Goal: Transaction & Acquisition: Download file/media

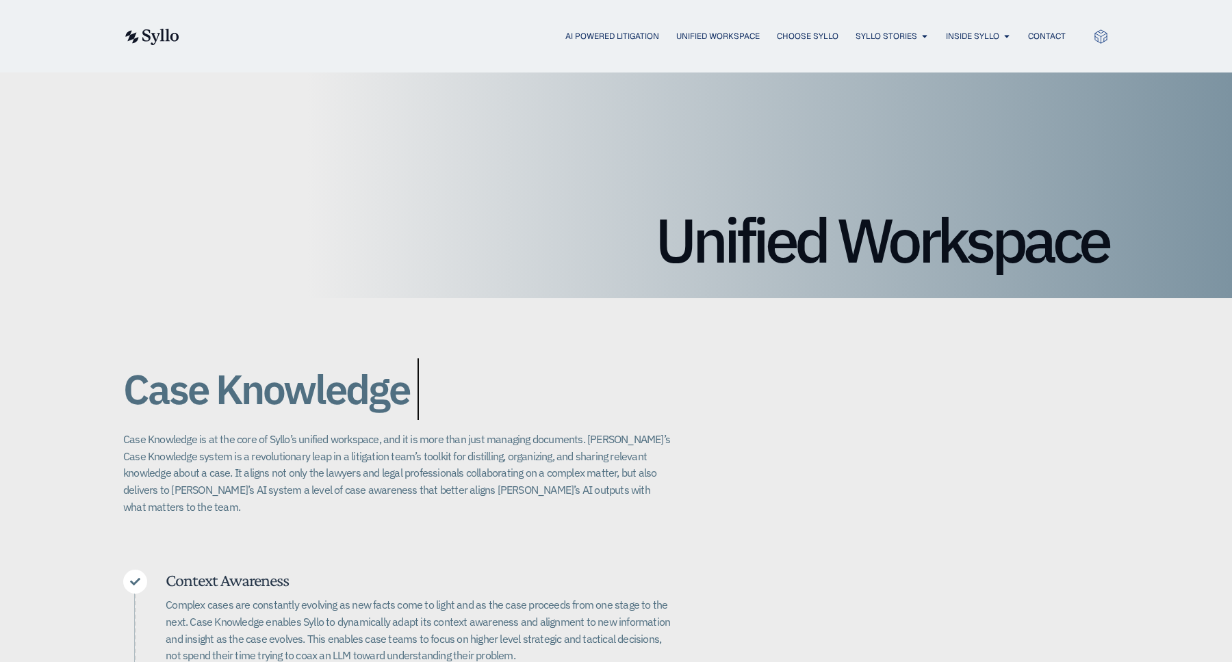
click at [148, 35] on img at bounding box center [151, 37] width 56 height 16
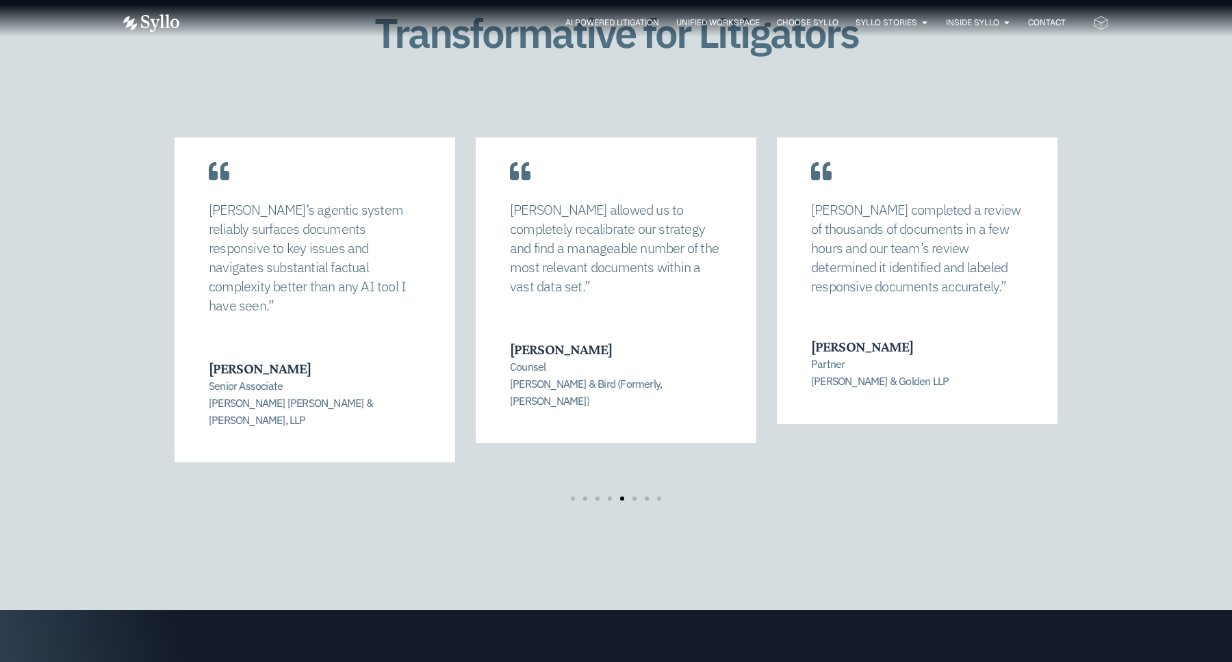
scroll to position [2886, 0]
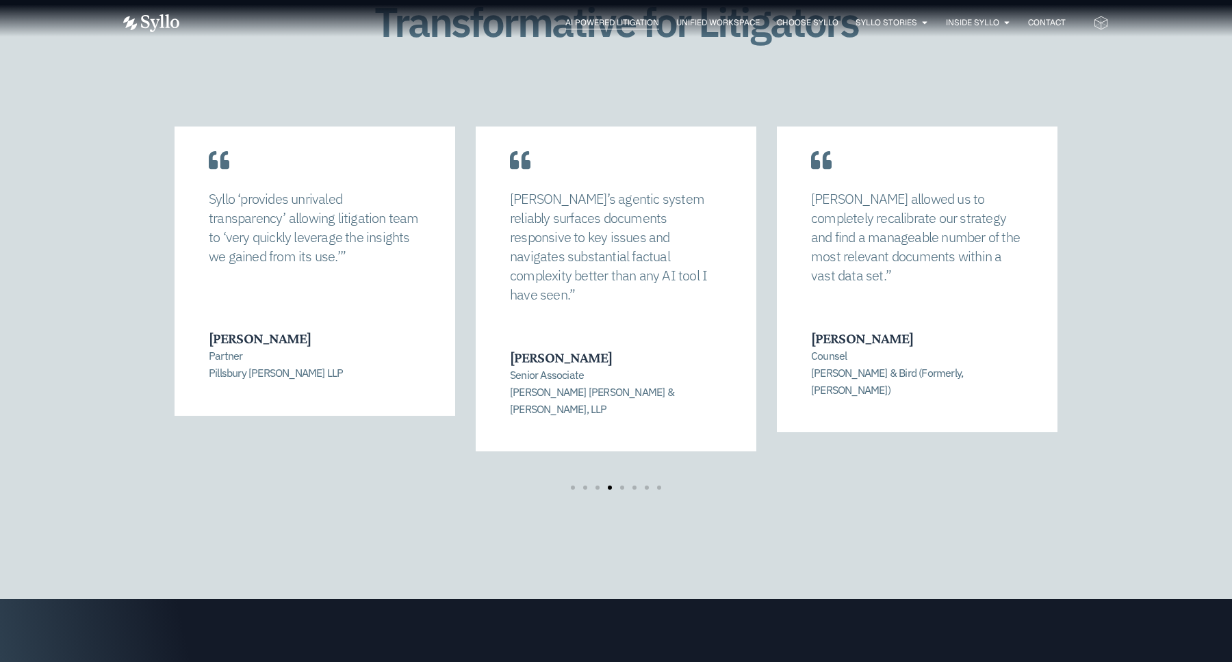
click at [633, 23] on span "AI Powered Litigation" at bounding box center [612, 22] width 94 height 12
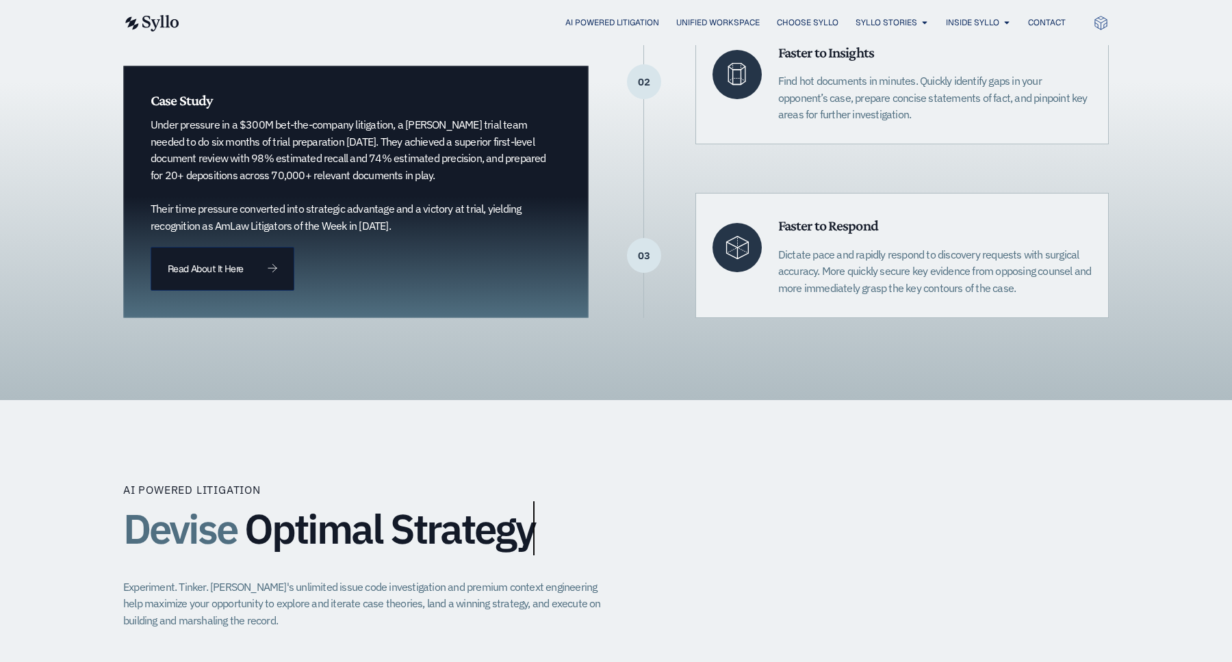
scroll to position [526, 0]
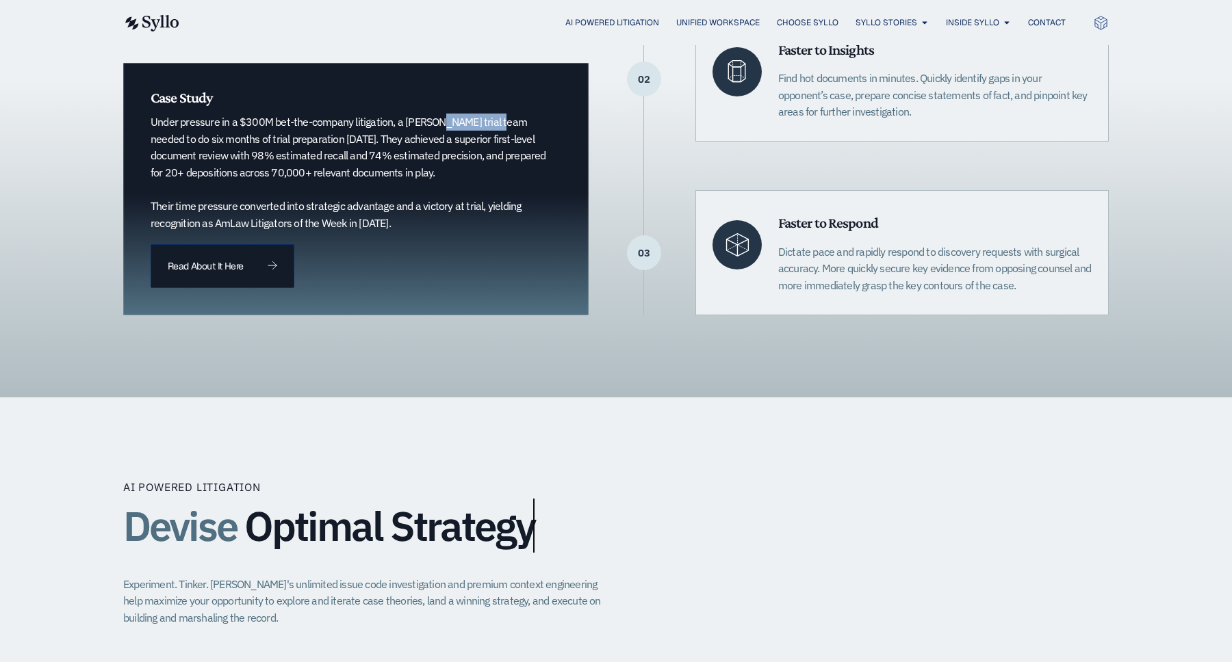
drag, startPoint x: 404, startPoint y: 122, endPoint x: 470, endPoint y: 118, distance: 66.5
click at [470, 118] on p "Under pressure in a $300M bet-the-company litigation, a Quinn Emanuel trial tea…" at bounding box center [349, 173] width 396 height 118
click at [399, 142] on p "Under pressure in a $300M bet-the-company litigation, a Quinn Emanuel trial tea…" at bounding box center [349, 173] width 396 height 118
drag, startPoint x: 396, startPoint y: 125, endPoint x: 513, endPoint y: 118, distance: 117.2
click at [513, 118] on p "Under pressure in a $300M bet-the-company litigation, a Quinn Emanuel trial tea…" at bounding box center [349, 173] width 396 height 118
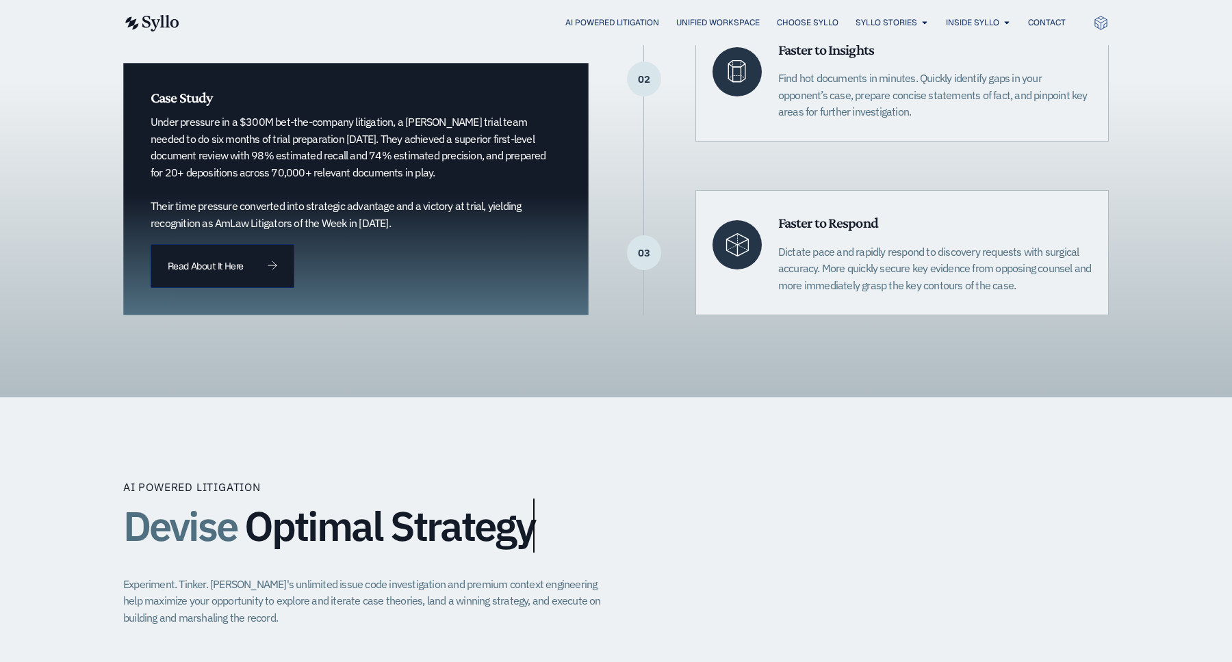
click at [726, 11] on div "AI Powered Litigation Unified Workspace Choose Syllo Syllo Stories Close Syllo …" at bounding box center [615, 22] width 985 height 45
click at [726, 14] on div "AI Powered Litigation Unified Workspace Choose Syllo Syllo Stories Close Syllo …" at bounding box center [615, 23] width 985 height 18
click at [725, 23] on span "Unified Workspace" at bounding box center [717, 22] width 83 height 12
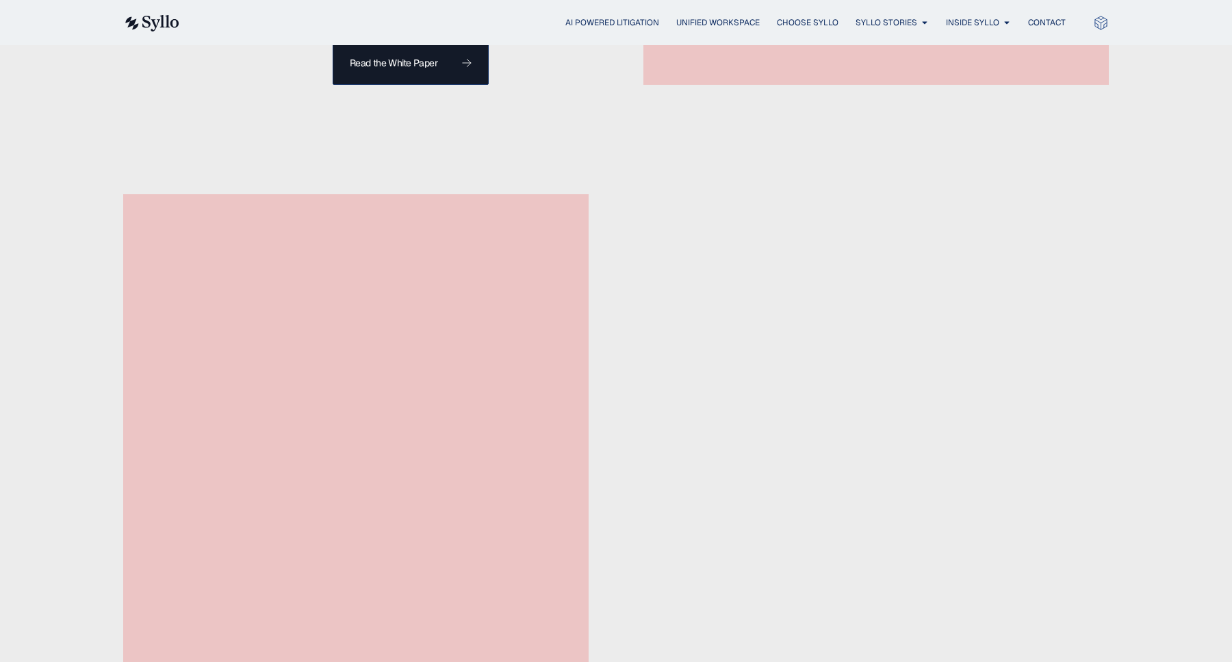
scroll to position [1886, 0]
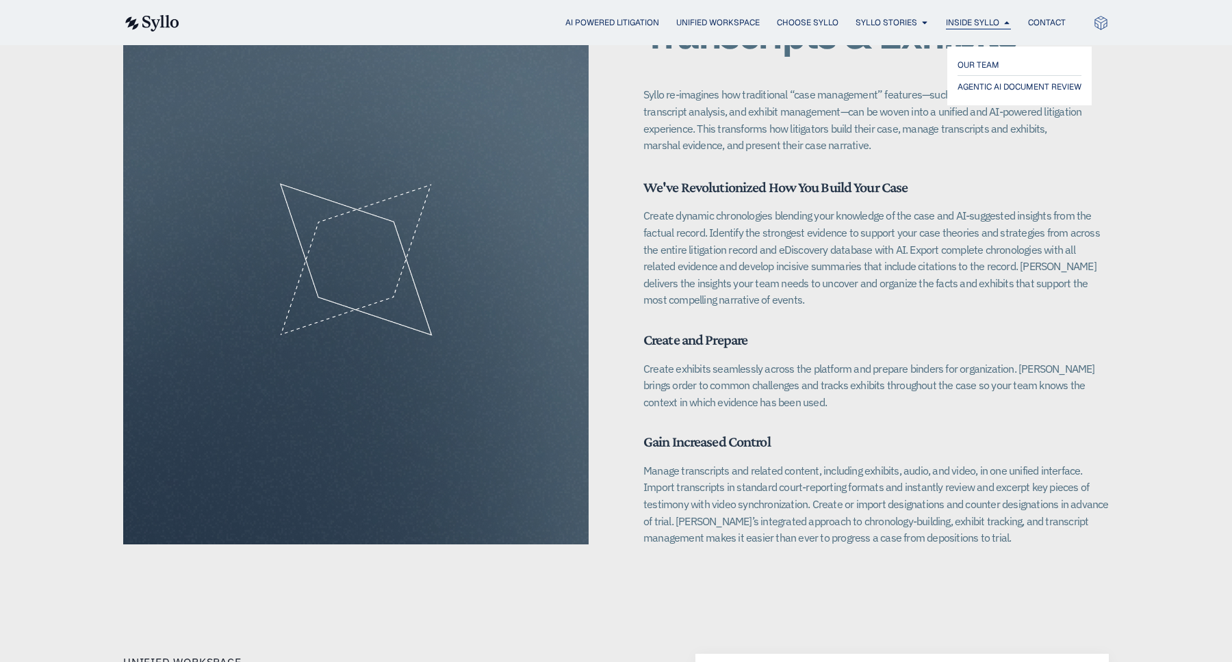
click at [994, 21] on span "Inside Syllo" at bounding box center [972, 22] width 53 height 12
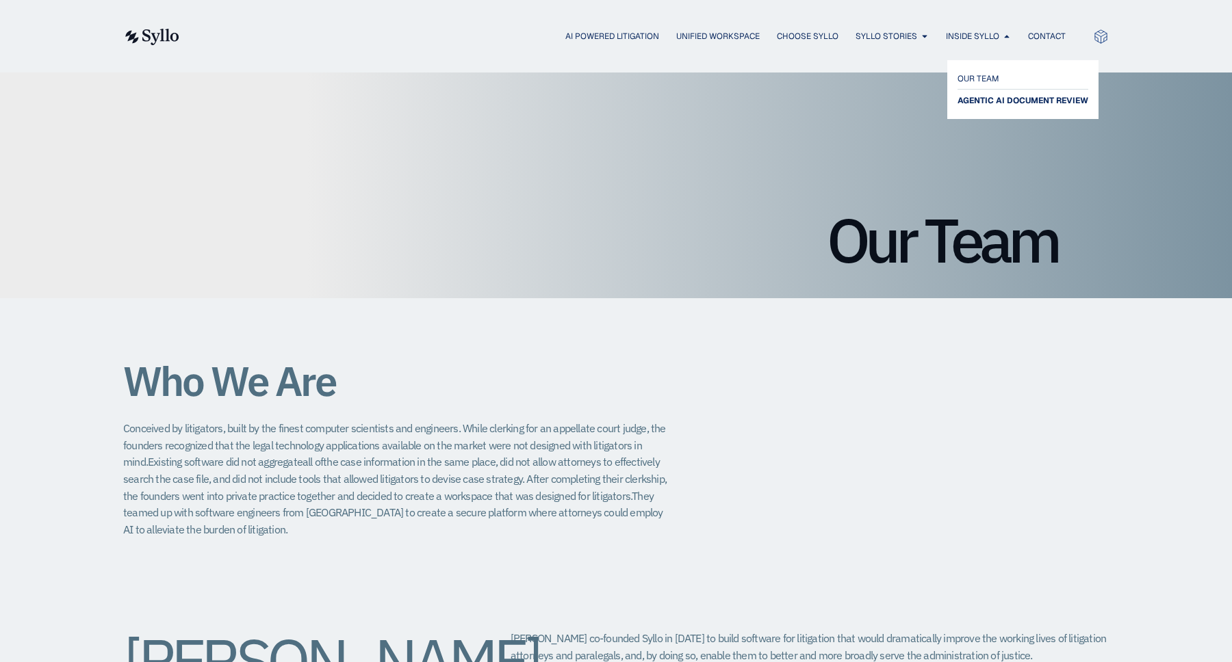
click at [965, 96] on span "AGENTIC AI DOCUMENT REVIEW" at bounding box center [1022, 100] width 131 height 16
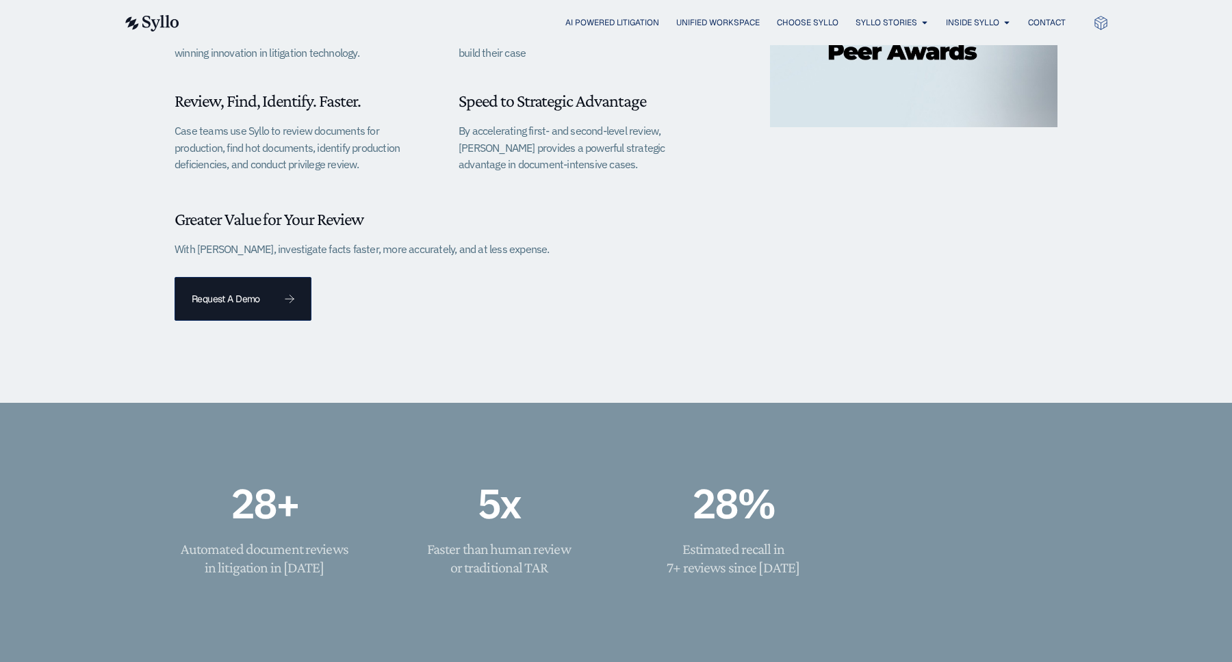
scroll to position [391, 0]
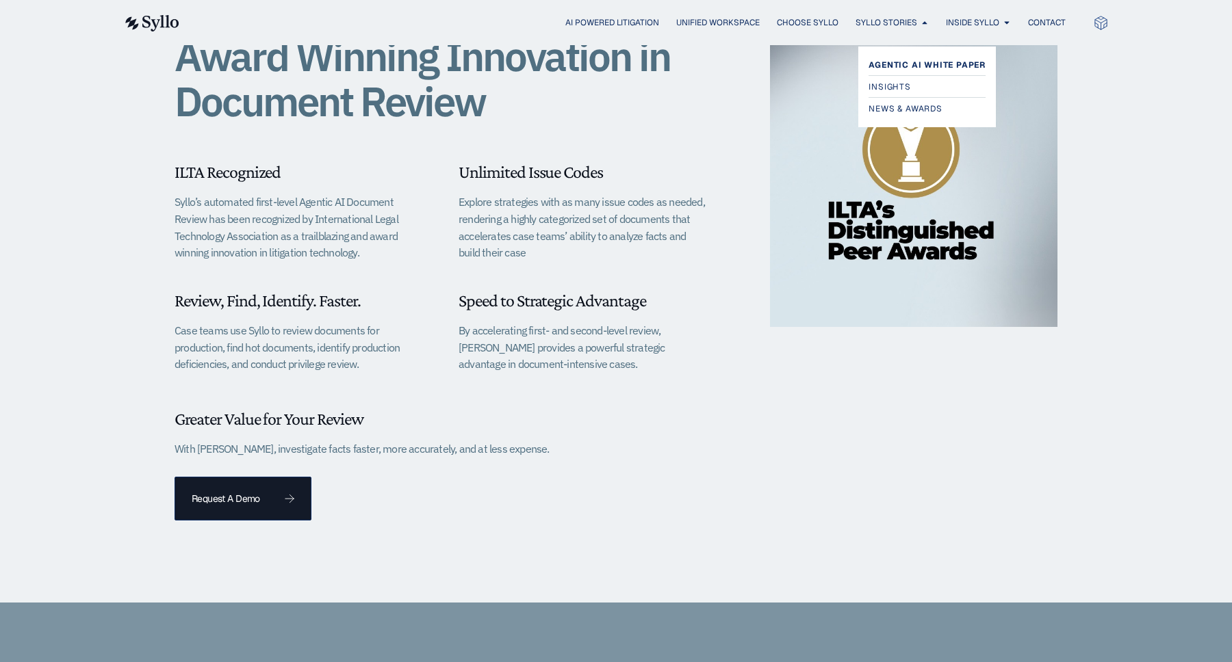
click at [897, 60] on span "Agentic AI White Paper" at bounding box center [926, 65] width 117 height 16
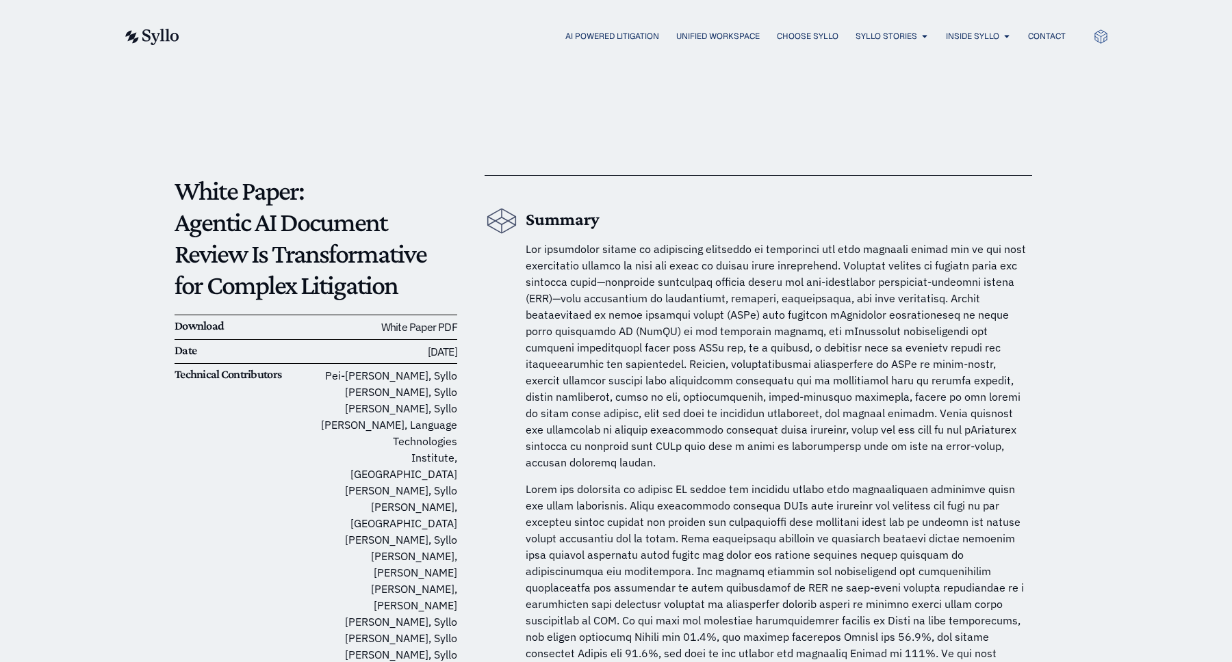
click at [443, 326] on link "White Paper PDF" at bounding box center [419, 327] width 76 height 14
